Goal: Transaction & Acquisition: Purchase product/service

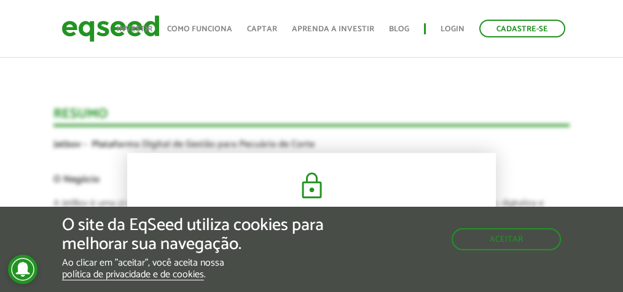
scroll to position [1531, 0]
click at [480, 241] on button "Aceitar" at bounding box center [507, 238] width 107 height 20
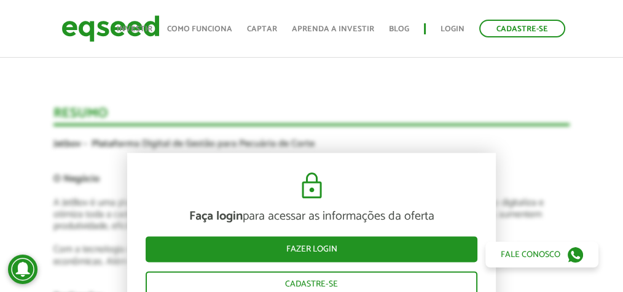
scroll to position [1572, 0]
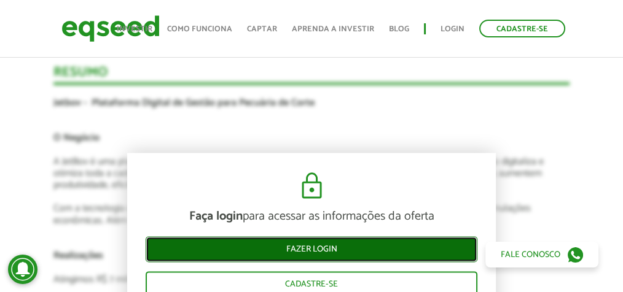
click at [342, 244] on link "Fazer login" at bounding box center [312, 250] width 332 height 26
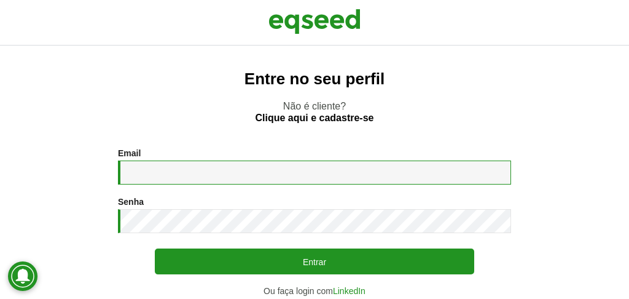
click at [273, 171] on input "Email *" at bounding box center [314, 172] width 393 height 24
type input "**********"
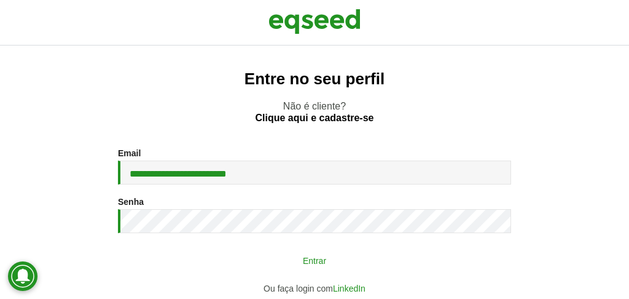
click at [319, 270] on button "Entrar" at bounding box center [314, 259] width 319 height 23
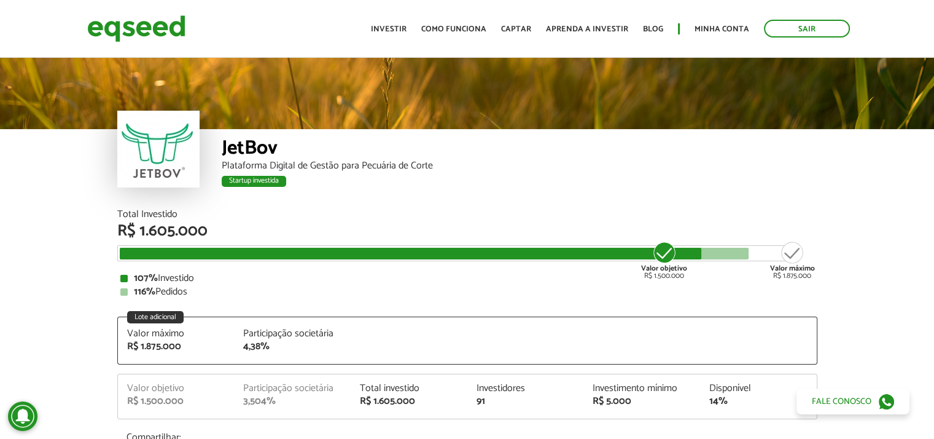
click at [179, 146] on div at bounding box center [158, 149] width 82 height 77
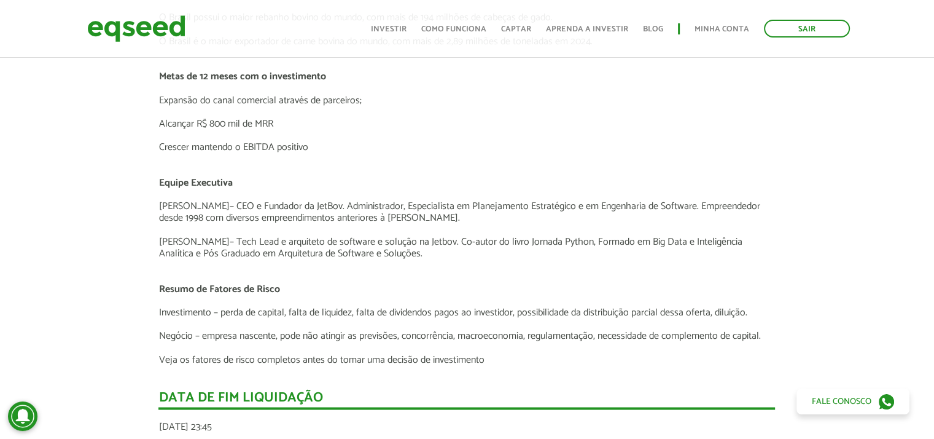
scroll to position [1857, 0]
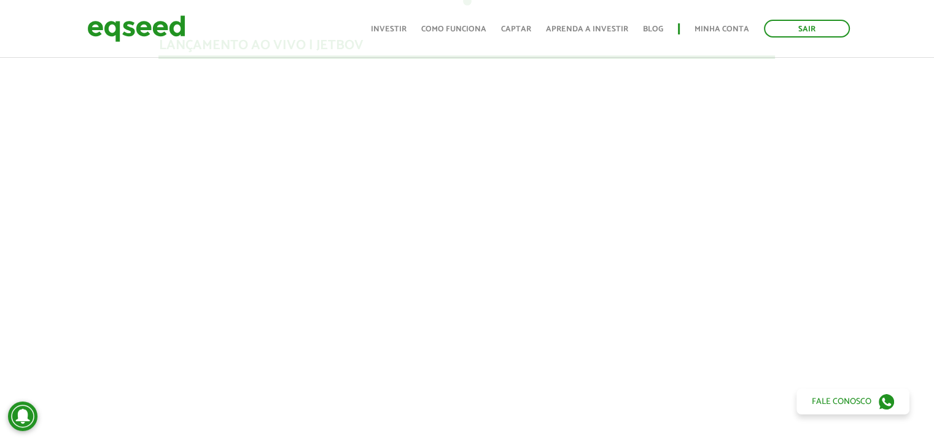
scroll to position [1106, 0]
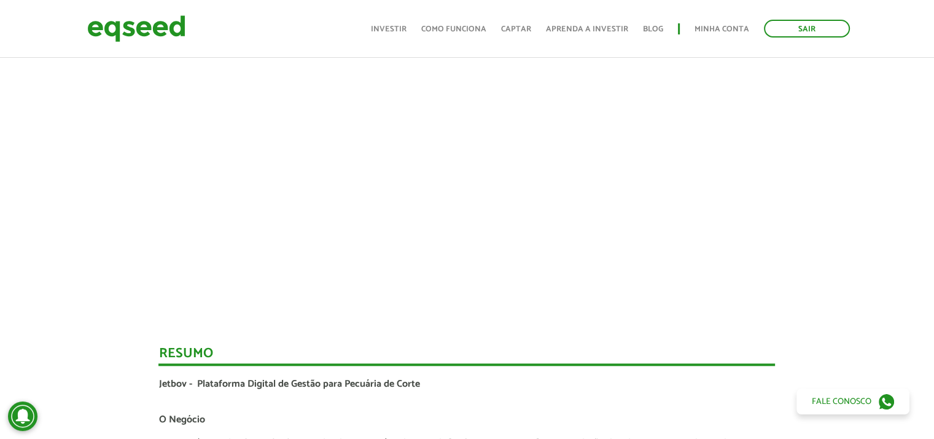
scroll to position [1167, 0]
